Goal: Navigation & Orientation: Find specific page/section

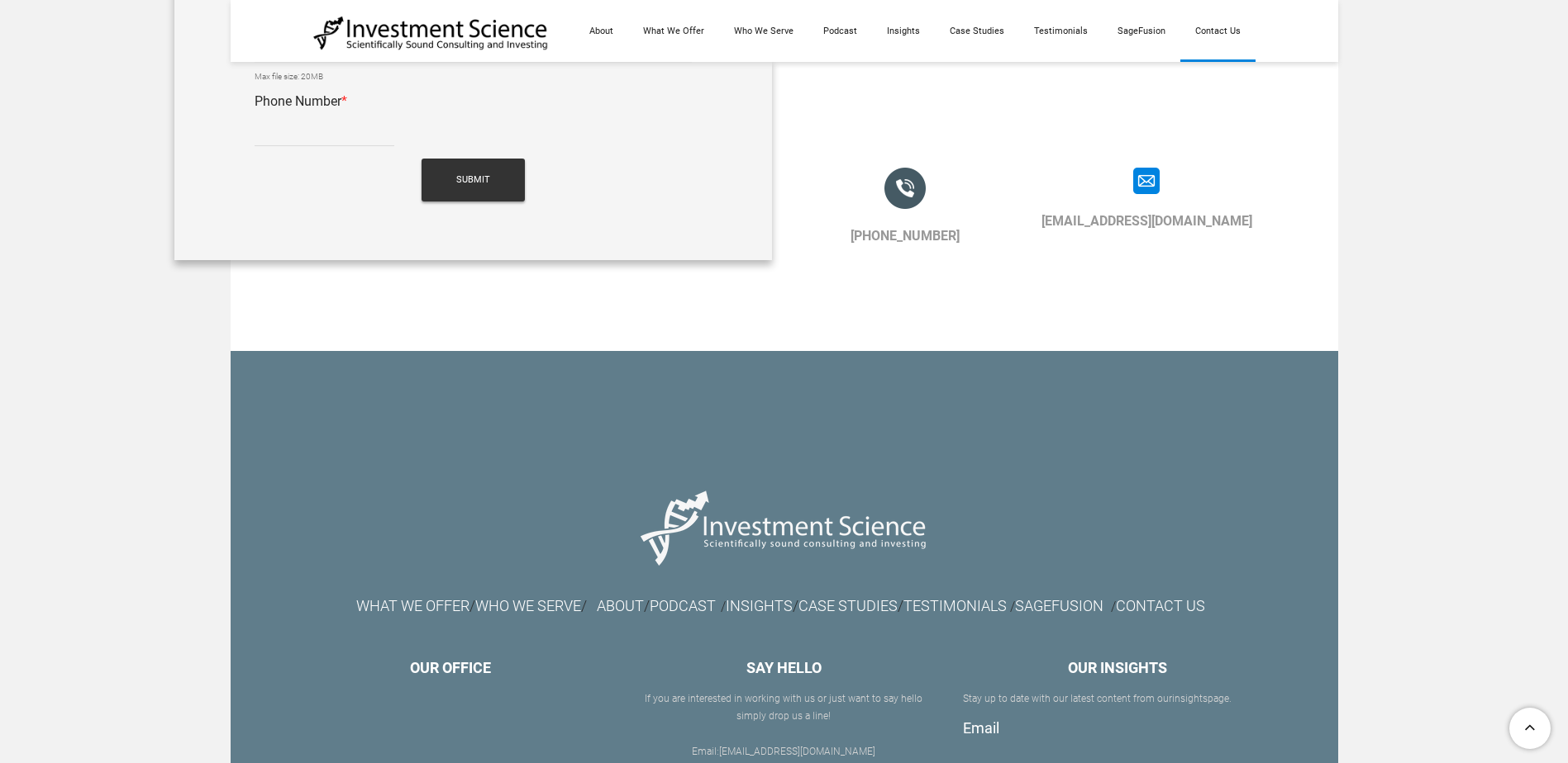
scroll to position [1724, 0]
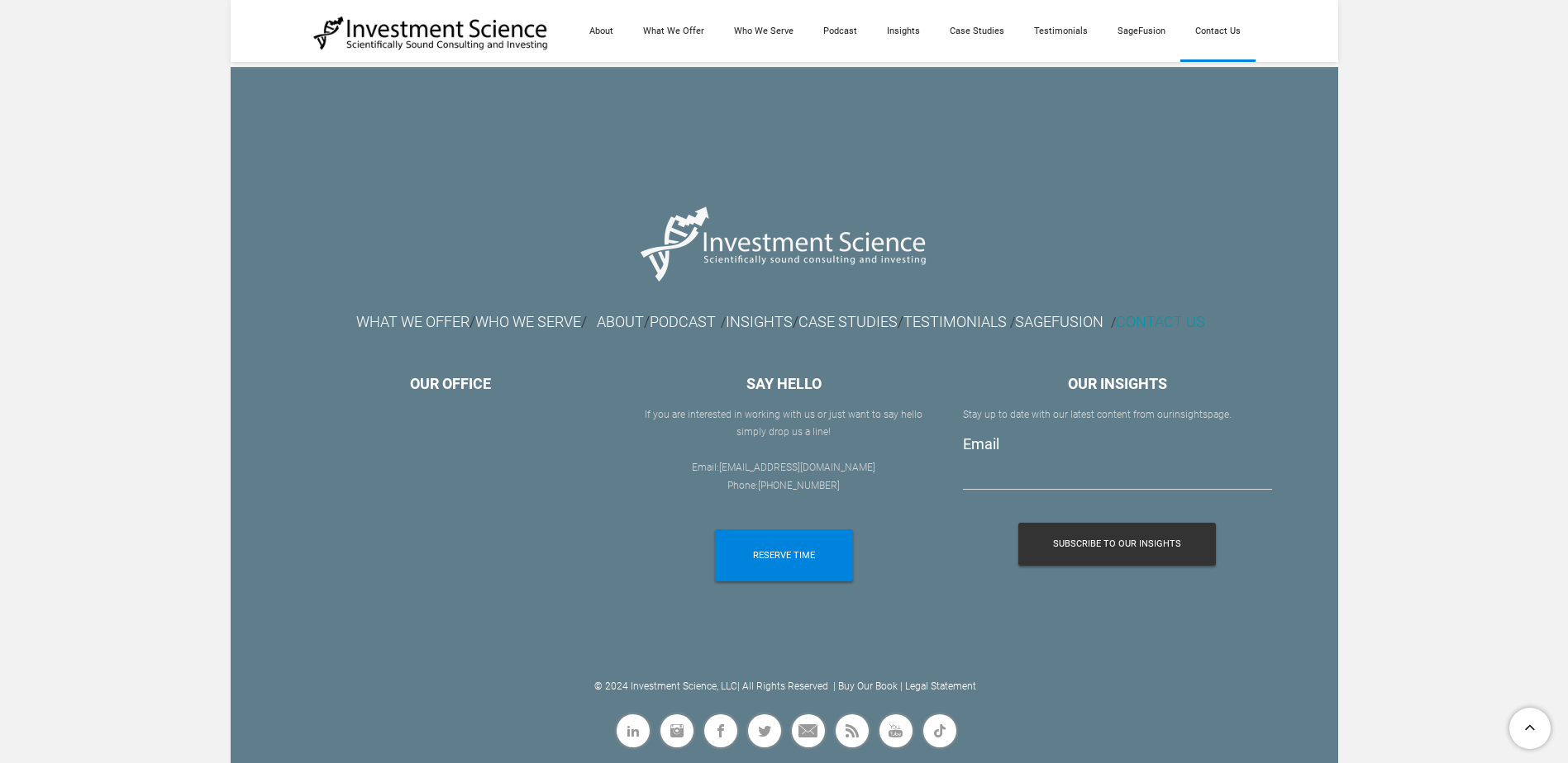
click at [1205, 320] on link "CONTACT US" at bounding box center [1160, 322] width 90 height 18
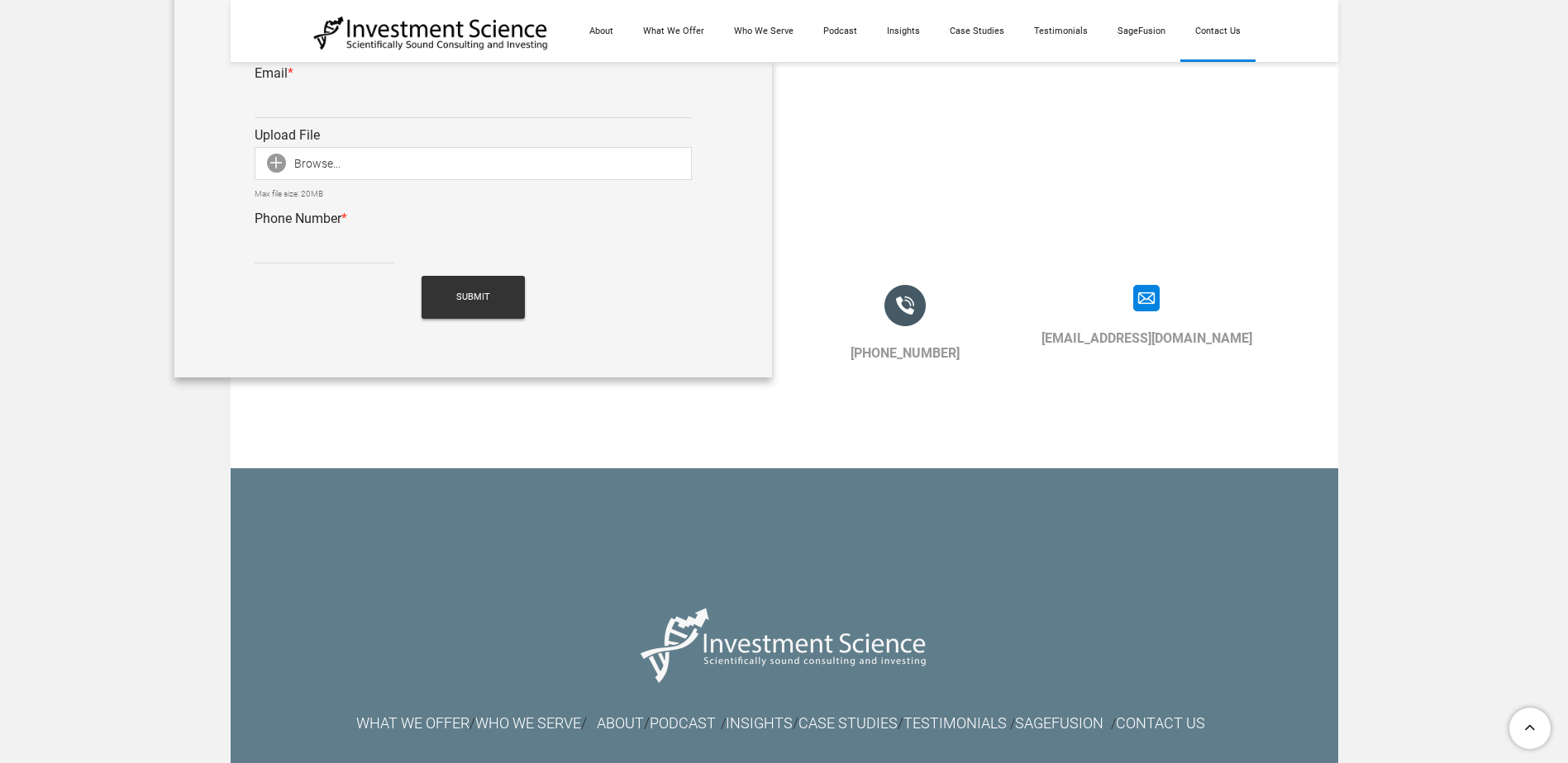
scroll to position [1724, 0]
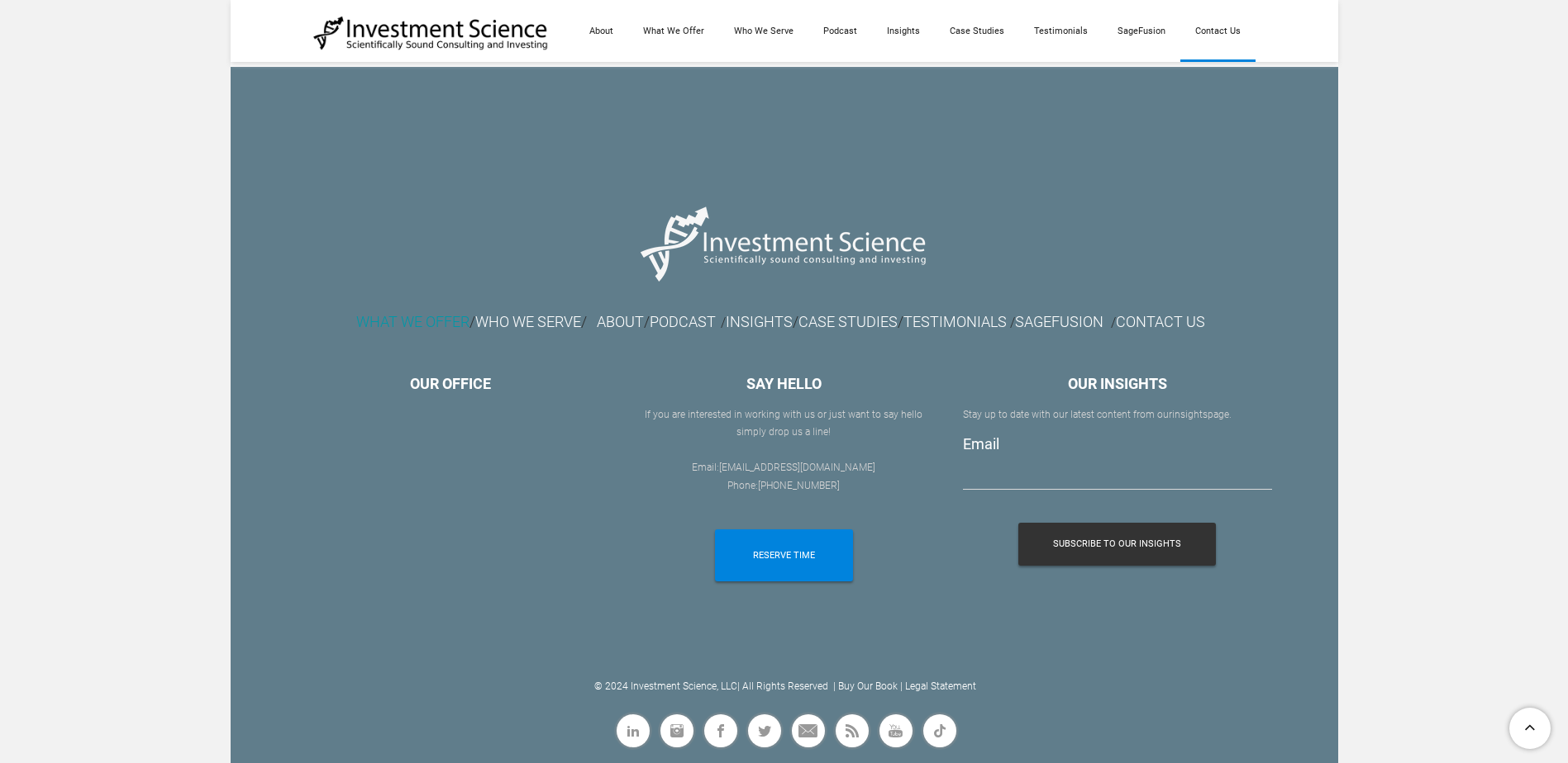
click at [374, 322] on font "WHAT WE OFFER" at bounding box center [412, 322] width 113 height 18
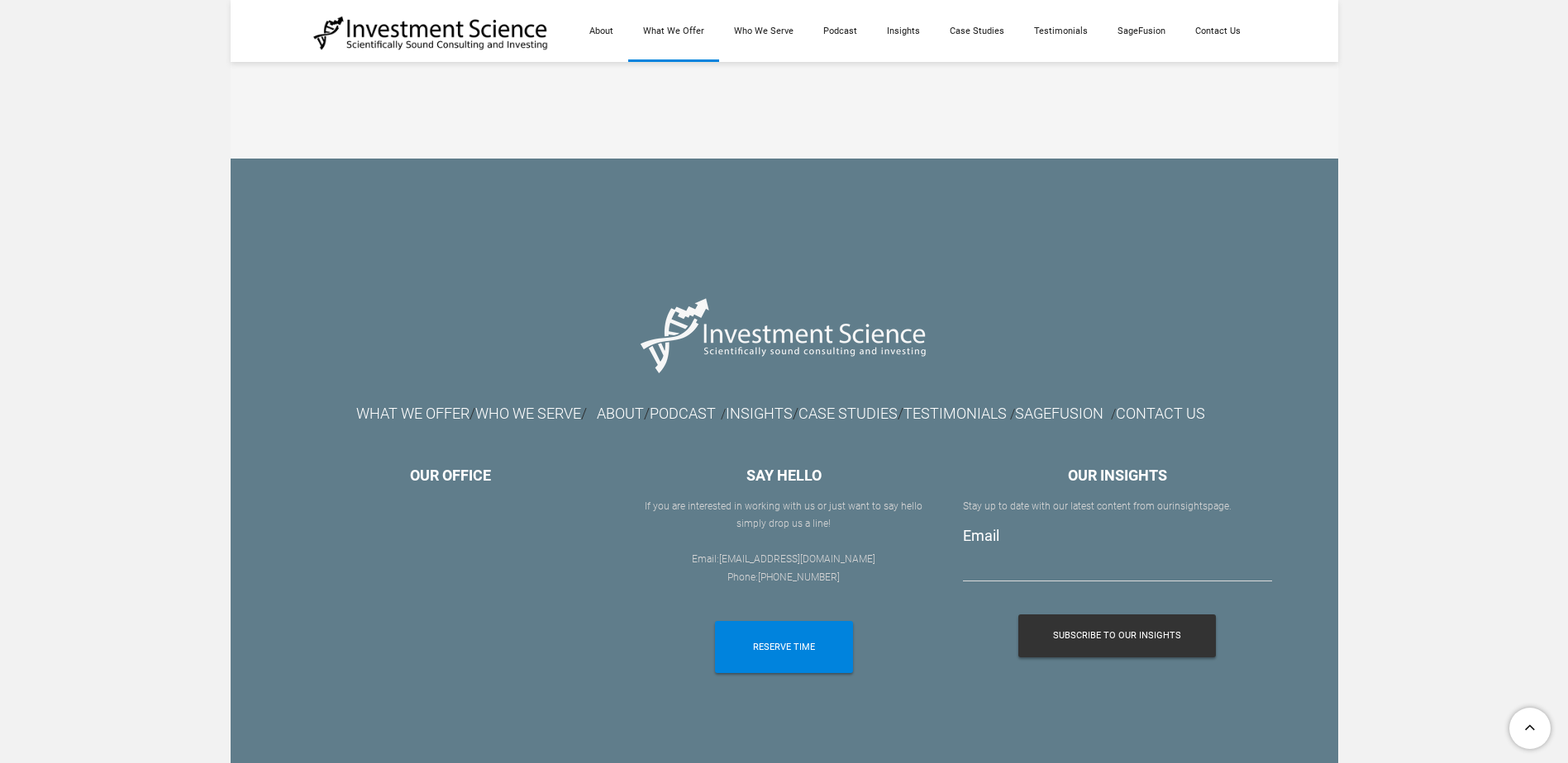
scroll to position [2643, 0]
